Goal: Task Accomplishment & Management: Manage account settings

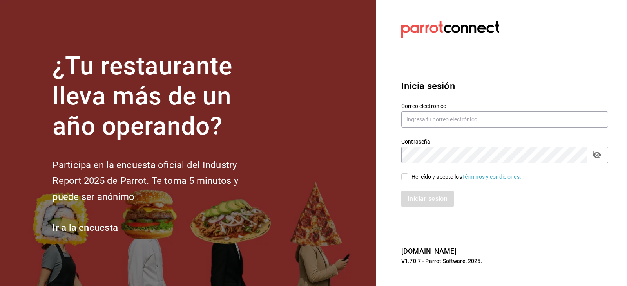
click at [565, 220] on section "Datos incorrectos. Verifica que tu Correo o Contraseña estén bien escritos. Ini…" at bounding box center [501, 143] width 251 height 286
click at [502, 119] on input "text" at bounding box center [504, 119] width 207 height 16
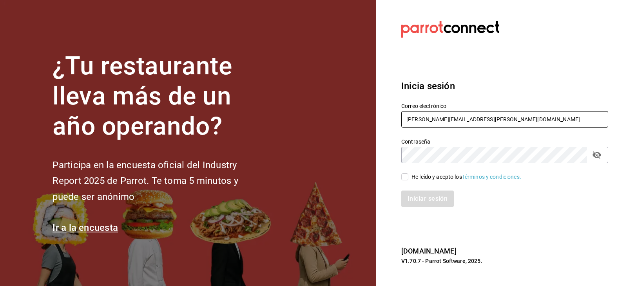
type input "[PERSON_NAME][EMAIL_ADDRESS][PERSON_NAME][DOMAIN_NAME]"
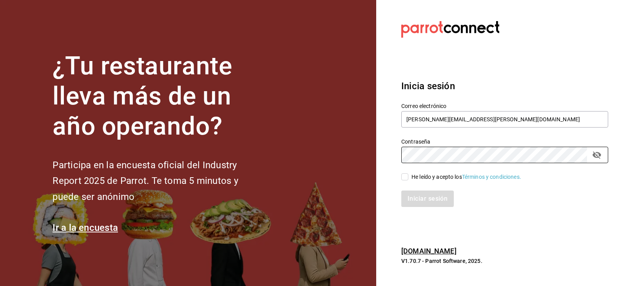
click at [406, 176] on input "He leído y acepto los Términos y condiciones." at bounding box center [404, 177] width 7 height 7
checkbox input "true"
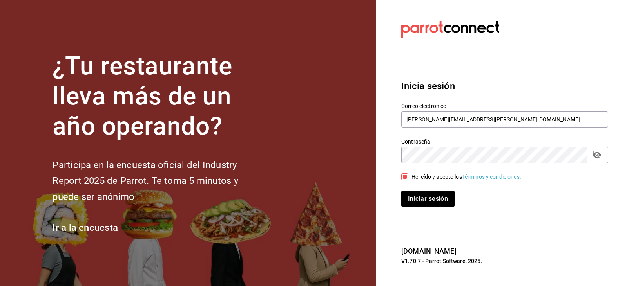
click at [431, 200] on button "Iniciar sesión" at bounding box center [427, 199] width 53 height 16
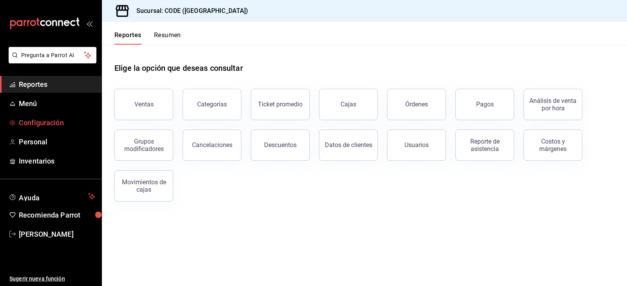
click at [45, 121] on span "Configuración" at bounding box center [57, 123] width 76 height 11
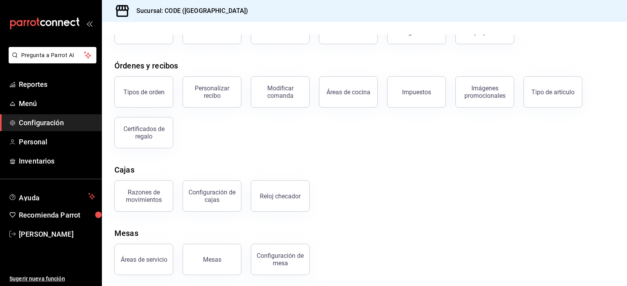
scroll to position [70, 0]
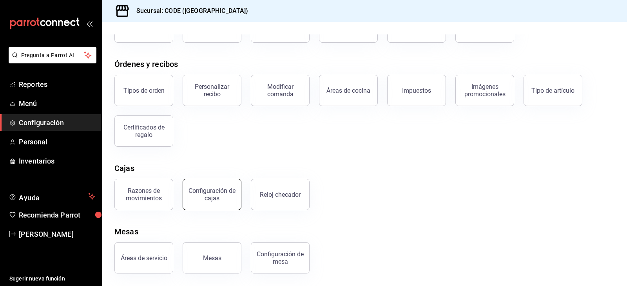
click at [204, 198] on div "Configuración de cajas" at bounding box center [212, 194] width 49 height 15
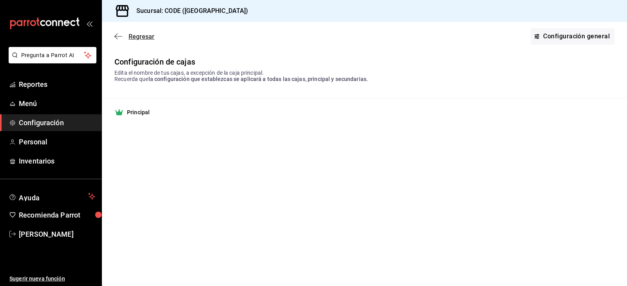
click at [117, 33] on icon "button" at bounding box center [118, 36] width 8 height 7
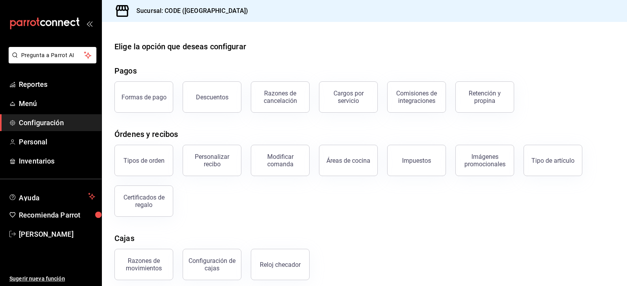
click at [223, 170] on button "Personalizar recibo" at bounding box center [212, 160] width 59 height 31
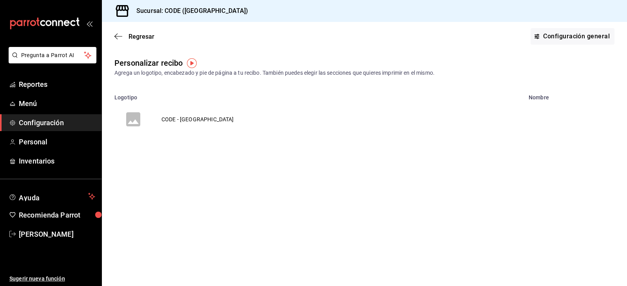
click at [187, 117] on td "CODE - Vallarta" at bounding box center [197, 120] width 91 height 38
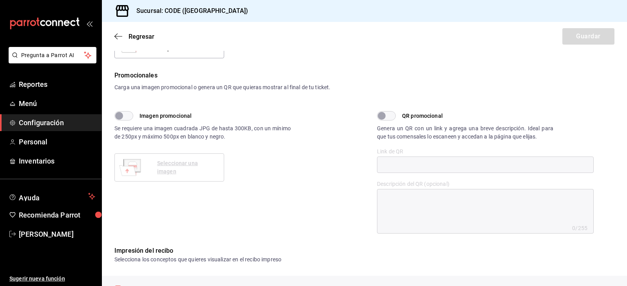
scroll to position [196, 0]
click at [118, 33] on icon "button" at bounding box center [118, 36] width 8 height 7
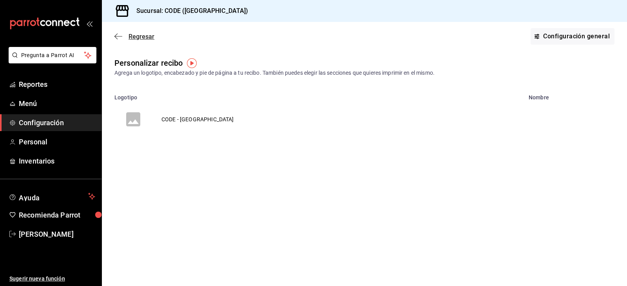
click at [123, 34] on span "Regresar" at bounding box center [134, 36] width 40 height 7
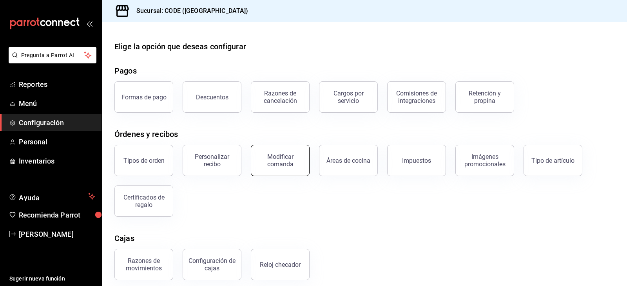
click at [284, 161] on div "Modificar comanda" at bounding box center [280, 160] width 49 height 15
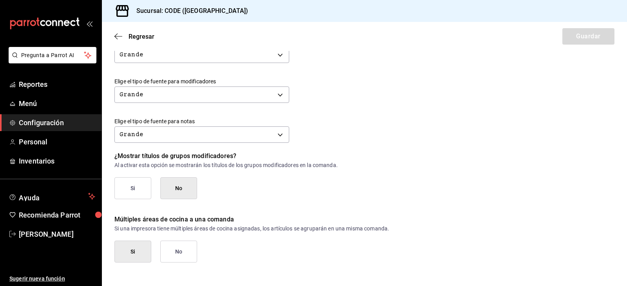
scroll to position [340, 0]
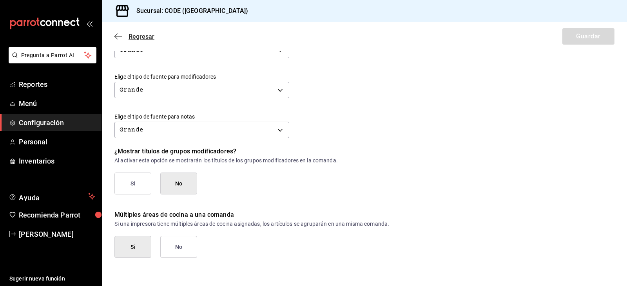
click at [119, 37] on icon "button" at bounding box center [118, 36] width 8 height 7
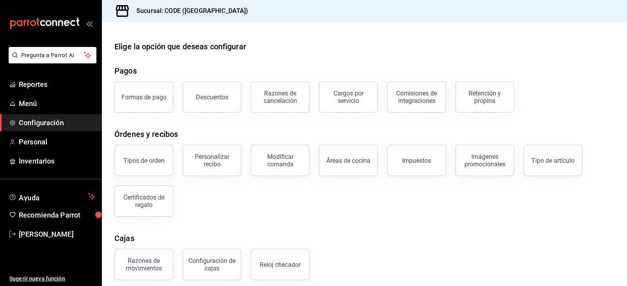
click at [411, 105] on button "Comisiones de integraciones" at bounding box center [416, 96] width 59 height 31
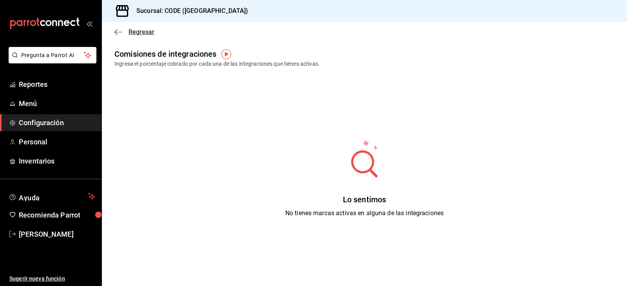
click at [123, 31] on span "Regresar" at bounding box center [134, 31] width 40 height 7
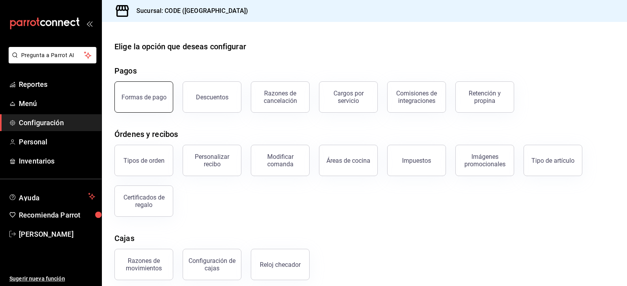
click at [147, 97] on div "Formas de pago" at bounding box center [143, 97] width 45 height 7
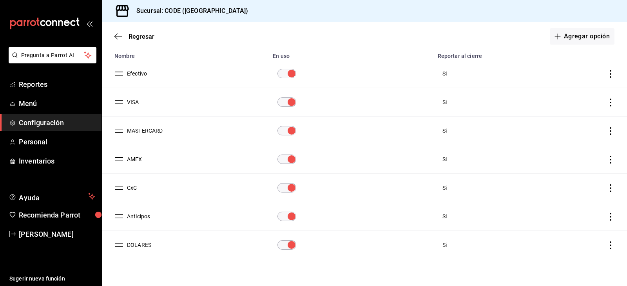
scroll to position [78, 0]
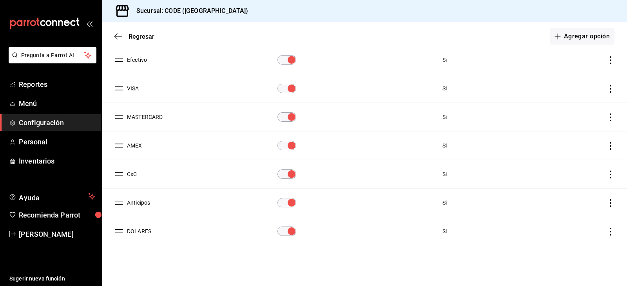
click at [136, 229] on button "DOLARES" at bounding box center [137, 232] width 27 height 8
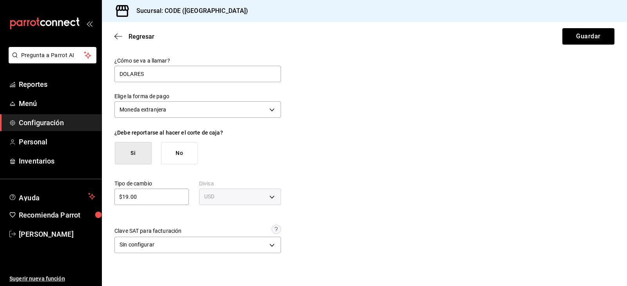
click at [375, 138] on div "¿Cómo se va a llamar? DOLARES Elige la forma de pago Moneda extranjera FOREIGN_…" at bounding box center [364, 156] width 500 height 199
click at [127, 198] on input "$19.00" at bounding box center [151, 196] width 74 height 9
type input "$18.00"
click at [599, 37] on button "Guardar" at bounding box center [588, 36] width 52 height 16
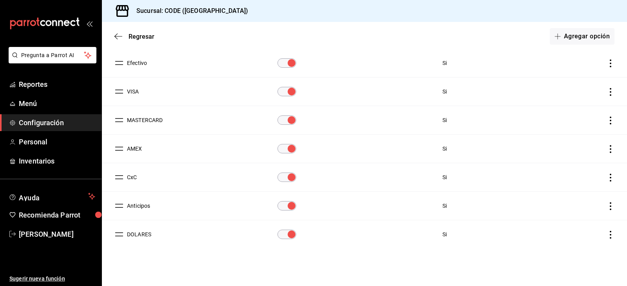
scroll to position [78, 0]
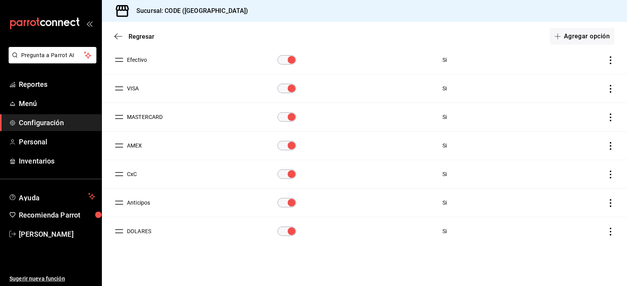
click at [132, 173] on button "CxC" at bounding box center [130, 174] width 13 height 8
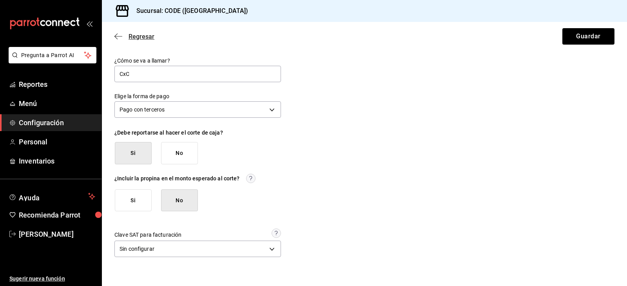
click at [122, 33] on icon "button" at bounding box center [118, 36] width 8 height 7
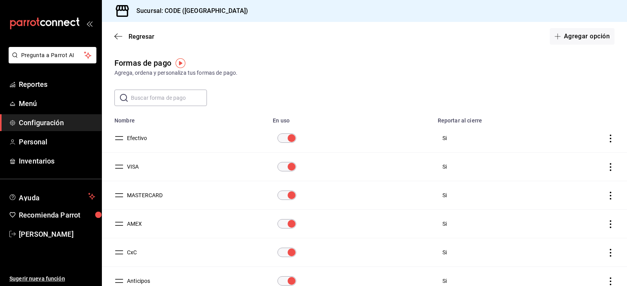
click at [131, 165] on button "VISA" at bounding box center [131, 167] width 15 height 8
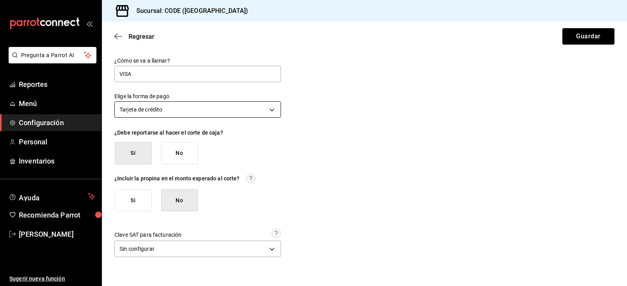
click at [275, 105] on body "Pregunta a Parrot AI Reportes Menú Configuración Personal Inventarios Ayuda Rec…" at bounding box center [313, 143] width 627 height 286
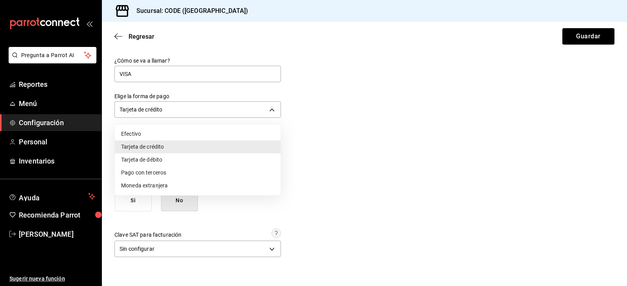
click at [429, 86] on div at bounding box center [313, 143] width 627 height 286
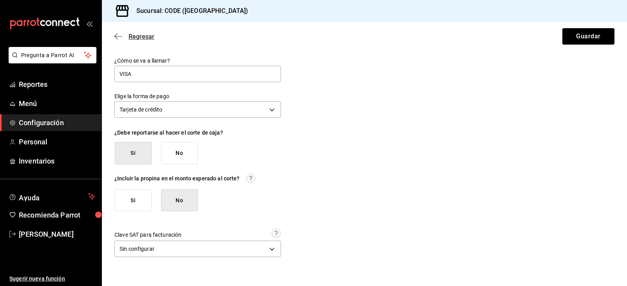
click at [121, 36] on icon "button" at bounding box center [118, 36] width 8 height 7
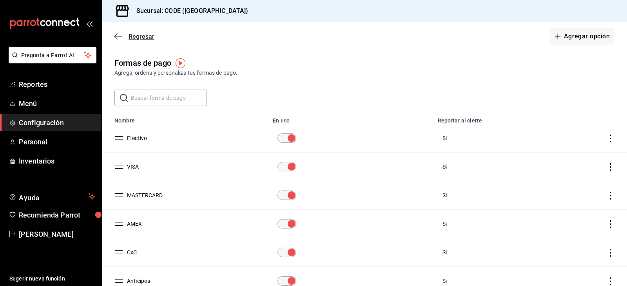
click at [119, 35] on icon "button" at bounding box center [118, 36] width 8 height 7
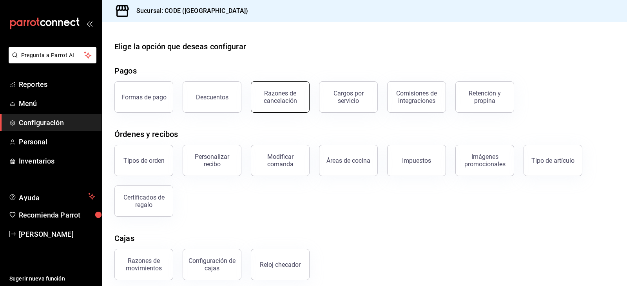
click at [288, 99] on div "Razones de cancelación" at bounding box center [280, 97] width 49 height 15
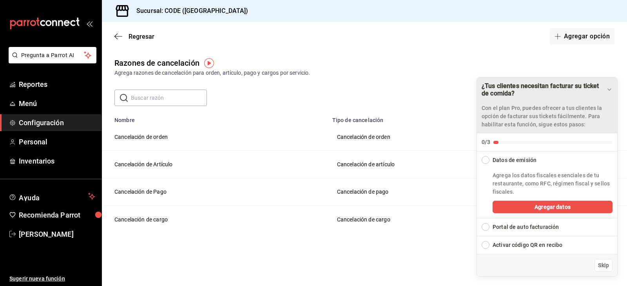
click at [606, 84] on div "¿Tus clientes necesitan facturar su ticket de comida?" at bounding box center [543, 89] width 125 height 15
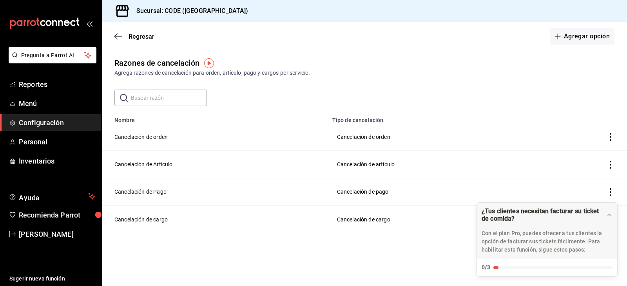
click at [154, 162] on td "Cancelación de Artículo" at bounding box center [215, 164] width 226 height 27
click at [608, 165] on icon "actions" at bounding box center [610, 165] width 8 height 8
click at [402, 29] on div at bounding box center [313, 143] width 627 height 286
click at [42, 119] on span "Configuración" at bounding box center [57, 123] width 76 height 11
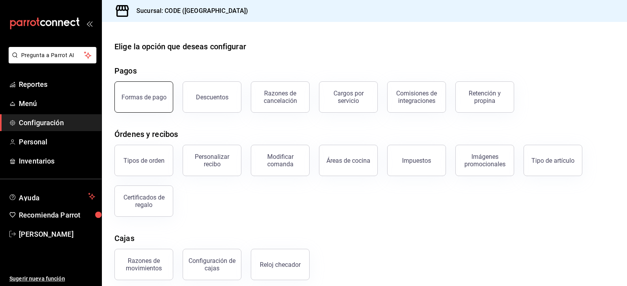
click at [156, 100] on div "Formas de pago" at bounding box center [143, 97] width 45 height 7
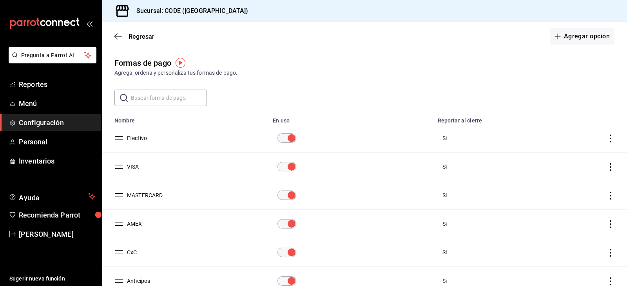
scroll to position [78, 0]
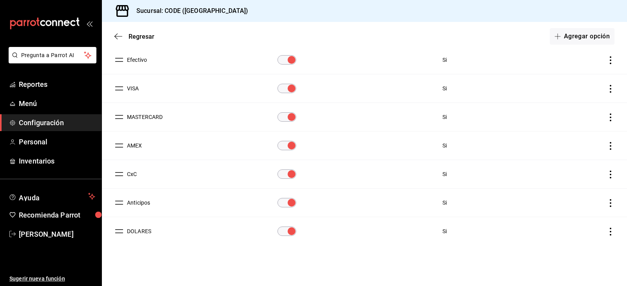
click at [142, 228] on button "DOLARES" at bounding box center [137, 232] width 27 height 8
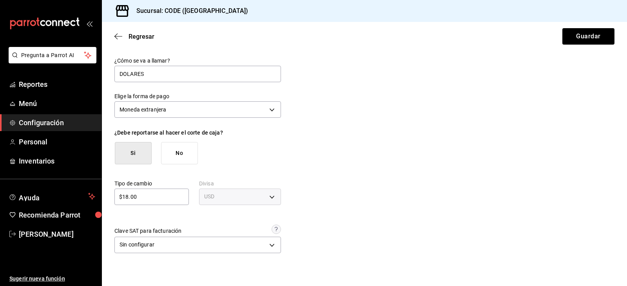
click at [40, 122] on span "Configuración" at bounding box center [57, 123] width 76 height 11
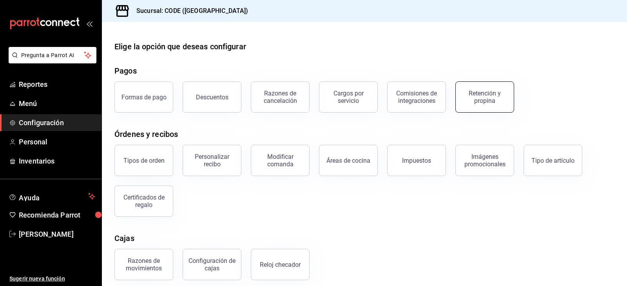
click at [478, 100] on div "Retención y propina" at bounding box center [484, 97] width 49 height 15
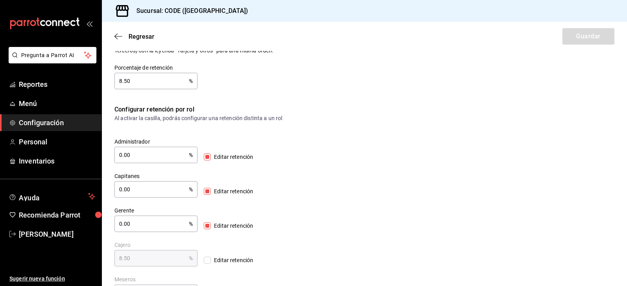
scroll to position [152, 0]
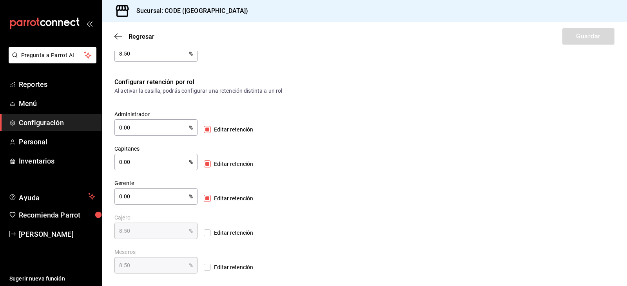
click at [204, 235] on input "Editar retención" at bounding box center [207, 233] width 7 height 7
click at [204, 232] on input "Editar retención" at bounding box center [207, 233] width 7 height 7
checkbox input "false"
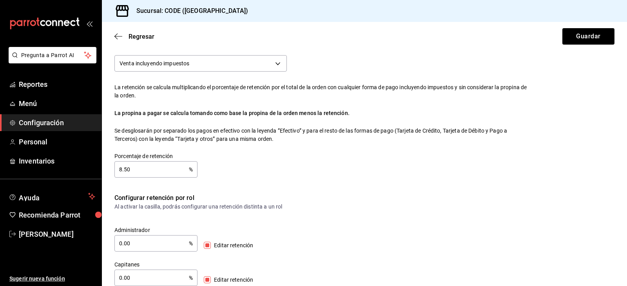
scroll to position [0, 0]
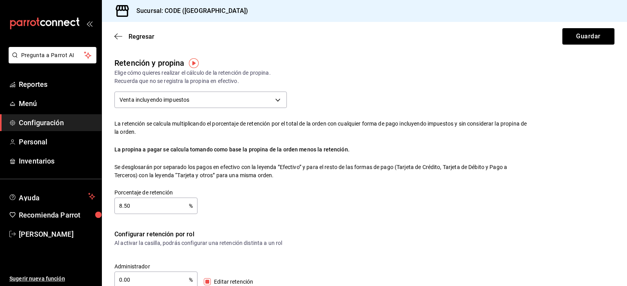
click at [56, 123] on span "Configuración" at bounding box center [57, 123] width 76 height 11
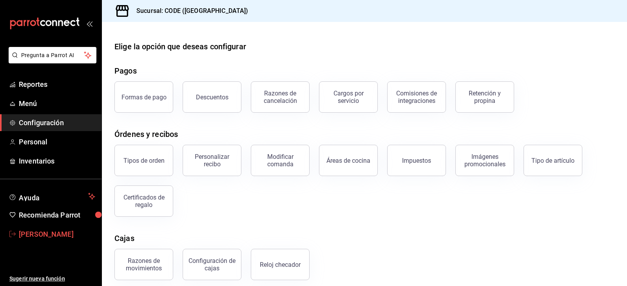
click at [51, 230] on span "Carlos Salgado" at bounding box center [57, 234] width 76 height 11
